Goal: Navigation & Orientation: Find specific page/section

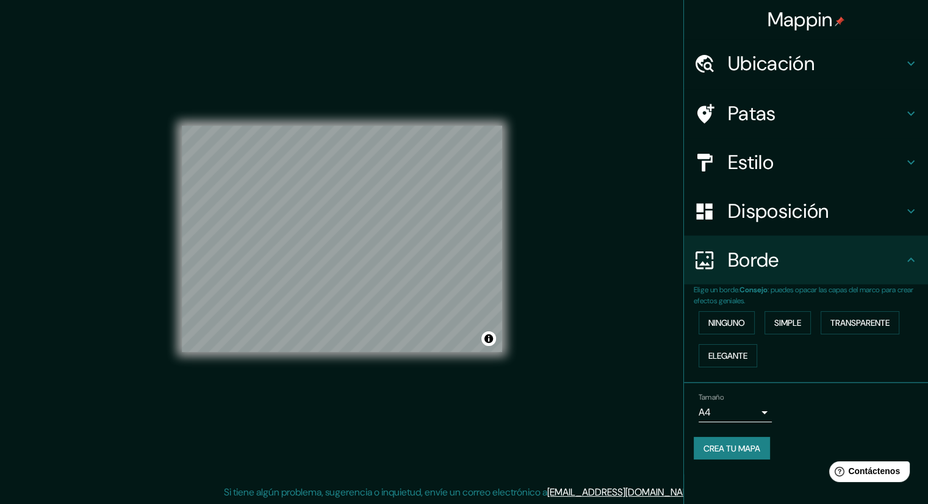
click at [730, 79] on div "Ubicación" at bounding box center [806, 63] width 244 height 49
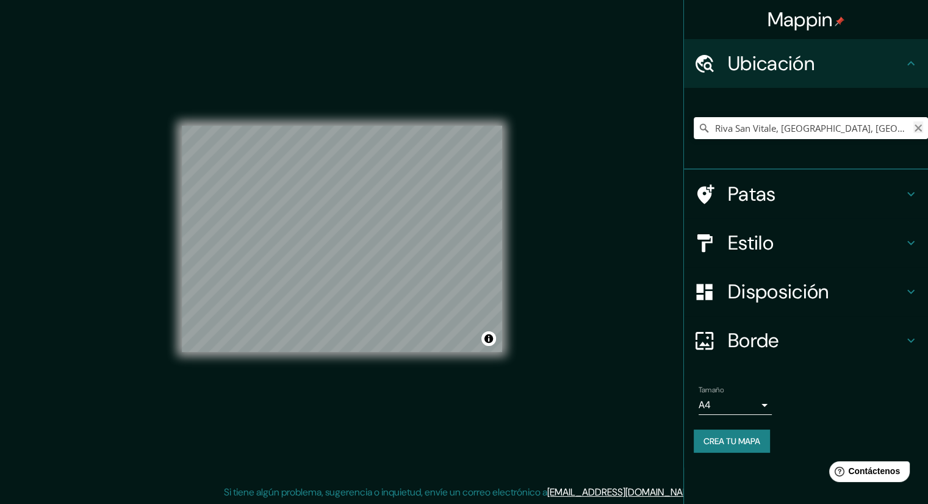
click at [918, 132] on icon "Claro" at bounding box center [918, 128] width 10 height 10
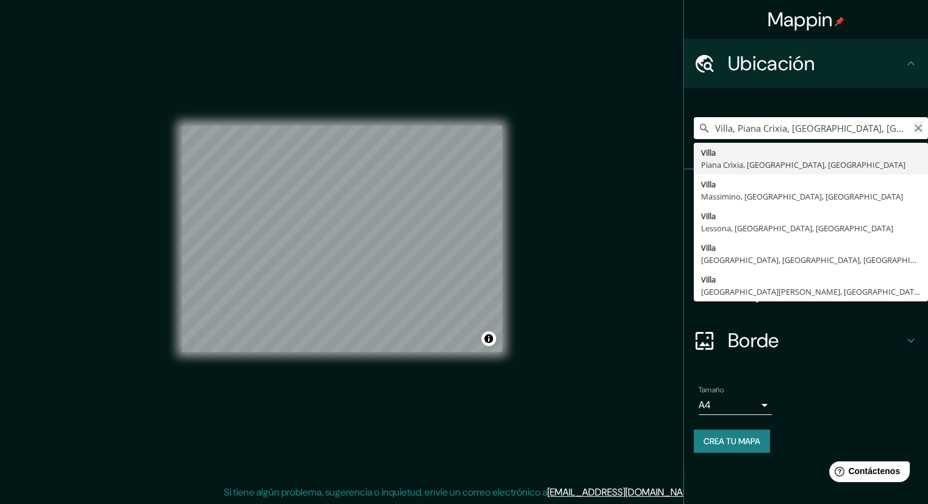
type input "Villa, Piana Crixia, [GEOGRAPHIC_DATA], [GEOGRAPHIC_DATA]"
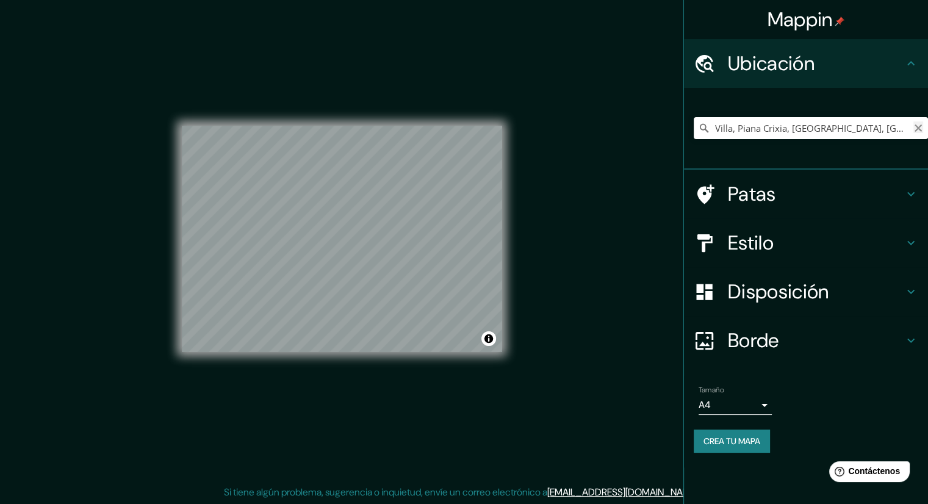
click at [918, 132] on icon "Claro" at bounding box center [918, 128] width 10 height 10
click at [798, 127] on input "Elige tu ciudad o zona" at bounding box center [810, 128] width 234 height 22
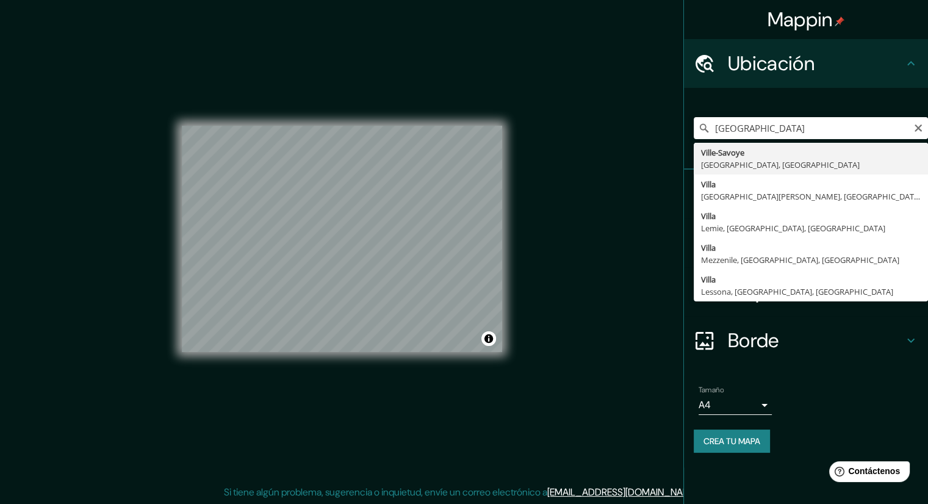
type input "Ville-[GEOGRAPHIC_DATA], [GEOGRAPHIC_DATA], [GEOGRAPHIC_DATA]"
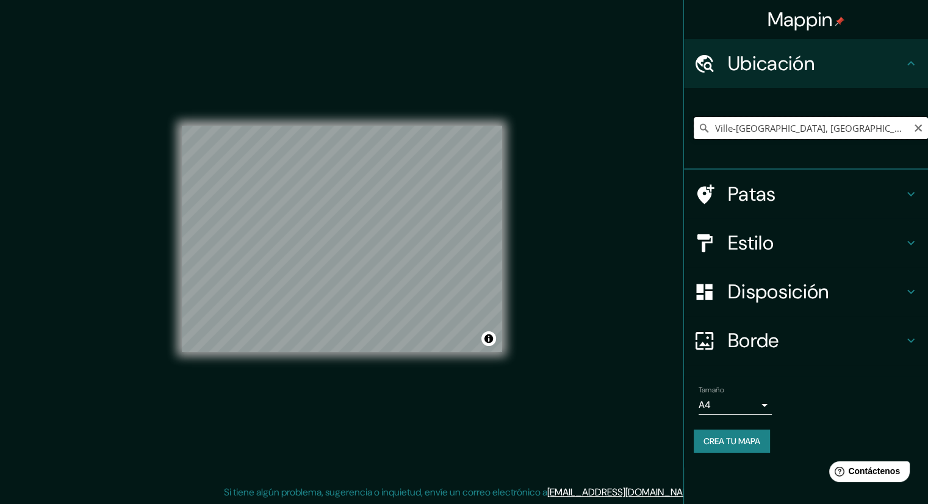
click at [777, 121] on input "Ville-[GEOGRAPHIC_DATA], [GEOGRAPHIC_DATA], [GEOGRAPHIC_DATA]" at bounding box center [810, 128] width 234 height 22
click at [917, 127] on icon "Claro" at bounding box center [917, 127] width 7 height 7
click at [220, 126] on div at bounding box center [342, 126] width 320 height 0
click at [222, 206] on div at bounding box center [222, 205] width 10 height 10
click at [871, 126] on input "Pissy-Pôville, [GEOGRAPHIC_DATA], [GEOGRAPHIC_DATA]" at bounding box center [810, 128] width 234 height 22
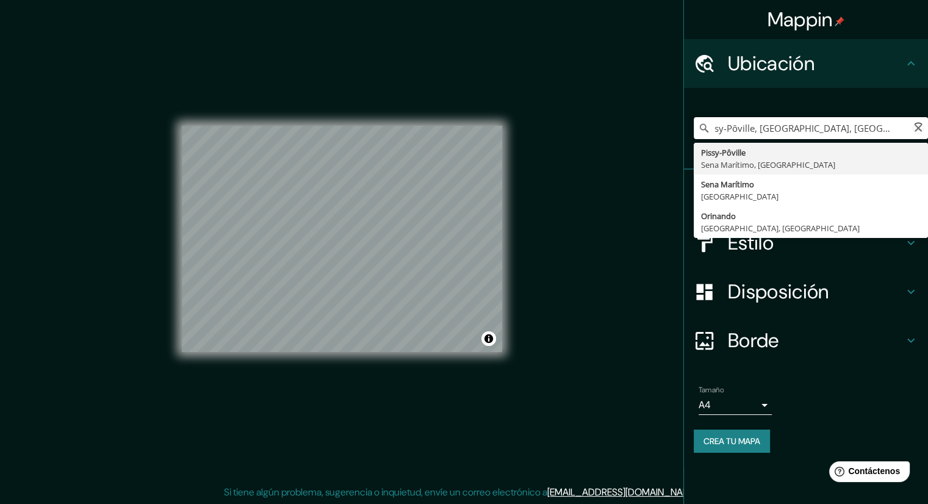
scroll to position [0, 15]
type input "Pissy-Pôville, [GEOGRAPHIC_DATA], [GEOGRAPHIC_DATA]"
